Goal: Browse casually: Explore the website without a specific task or goal

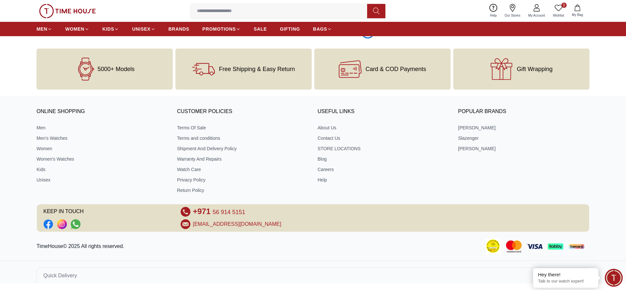
scroll to position [1080, 0]
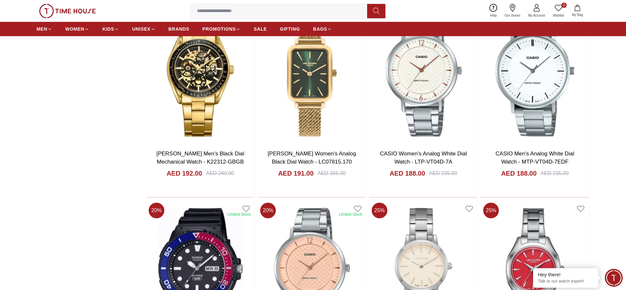
scroll to position [1082, 0]
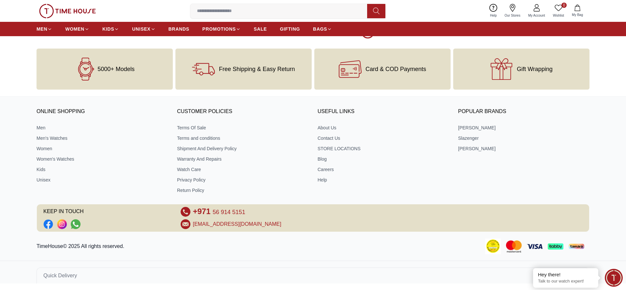
scroll to position [3103, 0]
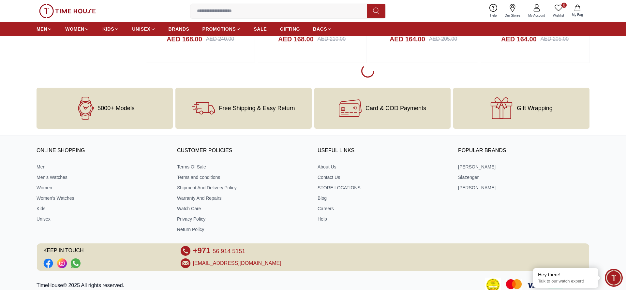
scroll to position [7144, 0]
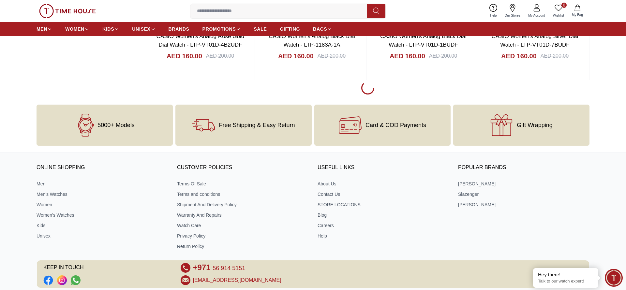
scroll to position [8155, 0]
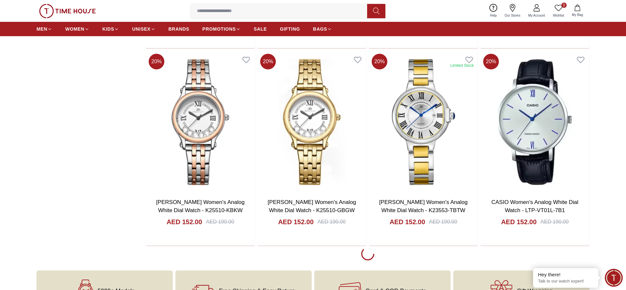
scroll to position [9166, 0]
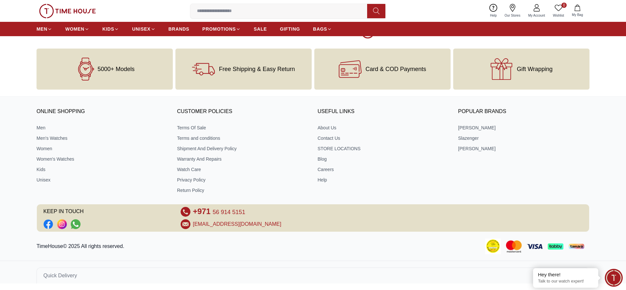
scroll to position [10175, 0]
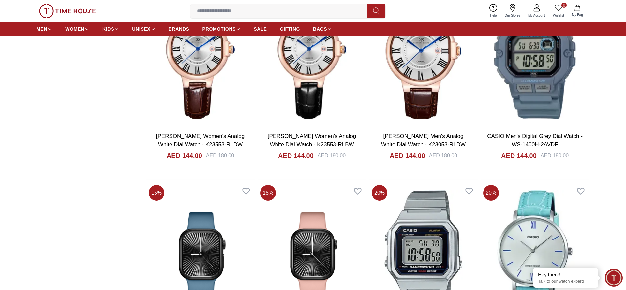
scroll to position [12197, 0]
